Goal: Transaction & Acquisition: Purchase product/service

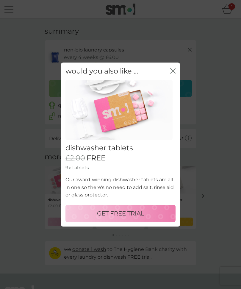
click at [119, 212] on p "GET FREE TRIAL" at bounding box center [120, 214] width 47 height 10
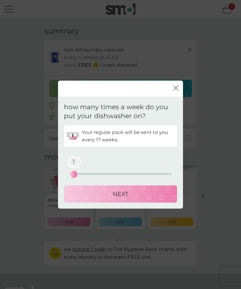
click at [137, 199] on button "NEXT" at bounding box center [120, 193] width 113 height 17
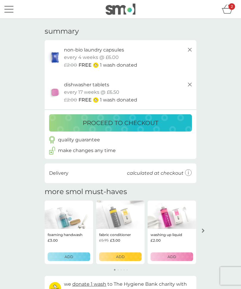
click at [121, 256] on p "ADD" at bounding box center [120, 257] width 9 height 6
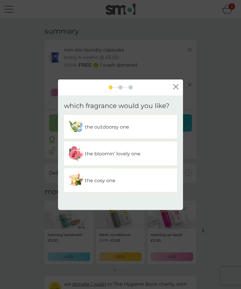
click at [83, 126] on img at bounding box center [75, 126] width 15 height 15
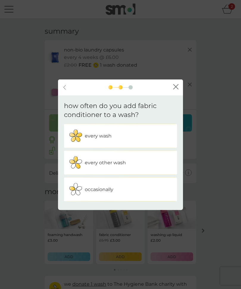
click at [95, 166] on p "every other wash" at bounding box center [105, 163] width 41 height 8
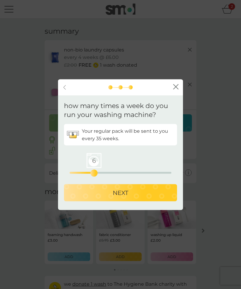
click at [126, 195] on p "NEXT" at bounding box center [120, 193] width 15 height 10
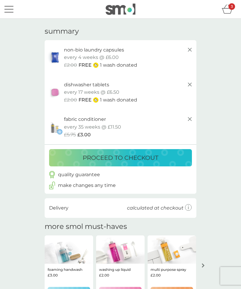
click at [125, 160] on p "proceed to checkout" at bounding box center [121, 158] width 76 height 10
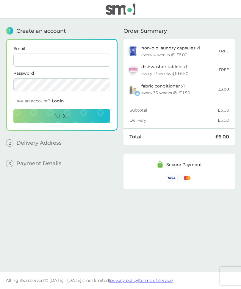
click at [26, 63] on input "Email" at bounding box center [61, 60] width 97 height 13
type input "skerrys@hotmail.co.uk"
click at [76, 118] on button "Next" at bounding box center [61, 116] width 97 height 14
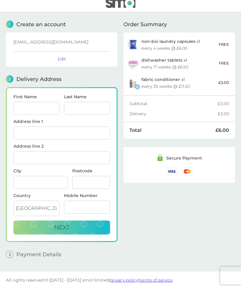
scroll to position [20, 0]
click at [26, 102] on input "First Name" at bounding box center [36, 108] width 46 height 13
type input "[PERSON_NAME]"
click at [75, 102] on input "Last Name" at bounding box center [87, 108] width 46 height 13
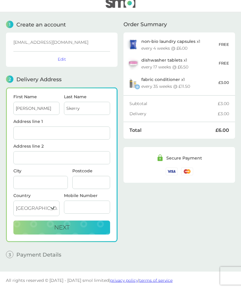
type input "Skerry"
click at [29, 127] on input "Address line 1" at bounding box center [61, 133] width 97 height 13
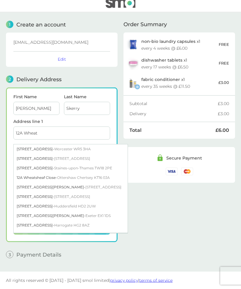
click at [46, 145] on div "12A Wheatfield Avenue - Worcester WR5 3HA" at bounding box center [71, 150] width 114 height 10
type input "[STREET_ADDRESS]"
type input "[GEOGRAPHIC_DATA]"
type input "WR5 3HA"
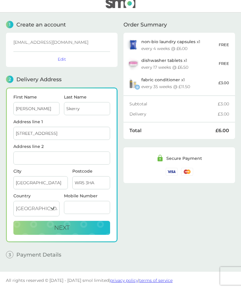
click at [76, 201] on input "Mobile Number" at bounding box center [87, 207] width 46 height 13
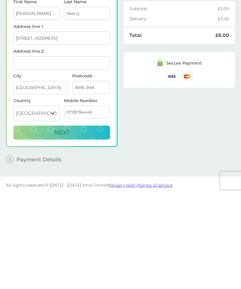
type input "07787944490"
click at [67, 224] on span "Next" at bounding box center [61, 227] width 15 height 7
checkbox input "true"
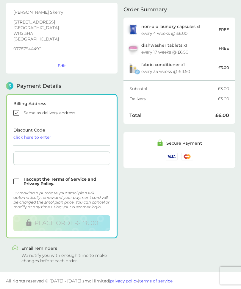
scroll to position [91, 0]
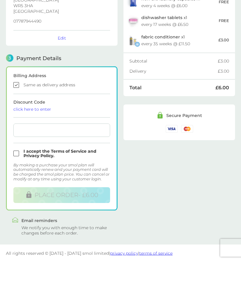
click at [18, 177] on input "checkbox" at bounding box center [61, 181] width 97 height 9
checkbox input "true"
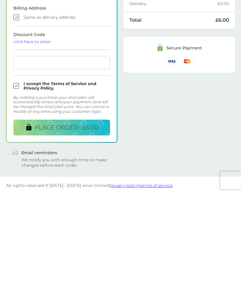
click at [78, 219] on span "PLACE ORDER - £6.00" at bounding box center [67, 222] width 64 height 7
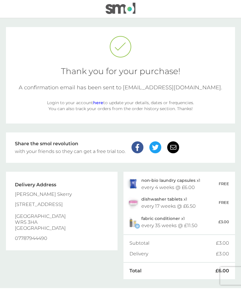
scroll to position [0, 0]
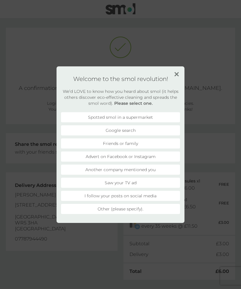
click at [175, 93] on h2 "We’d LOVE to know how you heard about smol (it helps others discover eco-effect…" at bounding box center [120, 97] width 119 height 18
click at [178, 93] on h2 "We’d LOVE to know how you heard about smol (it helps others discover eco-effect…" at bounding box center [120, 97] width 119 height 18
click at [178, 94] on h2 "We’d LOVE to know how you heard about smol (it helps others discover eco-effect…" at bounding box center [120, 97] width 119 height 18
click at [177, 95] on h2 "We’d LOVE to know how you heard about smol (it helps others discover eco-effect…" at bounding box center [120, 97] width 119 height 18
click at [179, 97] on h2 "We’d LOVE to know how you heard about smol (it helps others discover eco-effect…" at bounding box center [120, 97] width 119 height 18
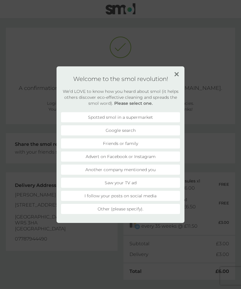
click at [179, 97] on h2 "We’d LOVE to know how you heard about smol (it helps others discover eco-effect…" at bounding box center [120, 97] width 119 height 18
click at [176, 97] on h2 "We’d LOVE to know how you heard about smol (it helps others discover eco-effect…" at bounding box center [120, 97] width 119 height 18
click at [171, 96] on h2 "We’d LOVE to know how you heard about smol (it helps others discover eco-effect…" at bounding box center [120, 97] width 119 height 18
click at [207, 86] on div "Welcome to the smol revolution! We’d LOVE to know how you heard about smol (it …" at bounding box center [120, 144] width 241 height 289
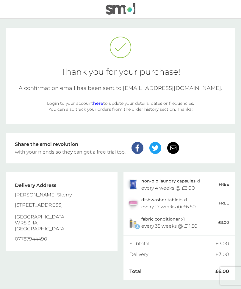
click at [213, 81] on div "Thank you for your purchase! A confirmation email has been sent to [EMAIL_ADDRE…" at bounding box center [120, 76] width 229 height 96
